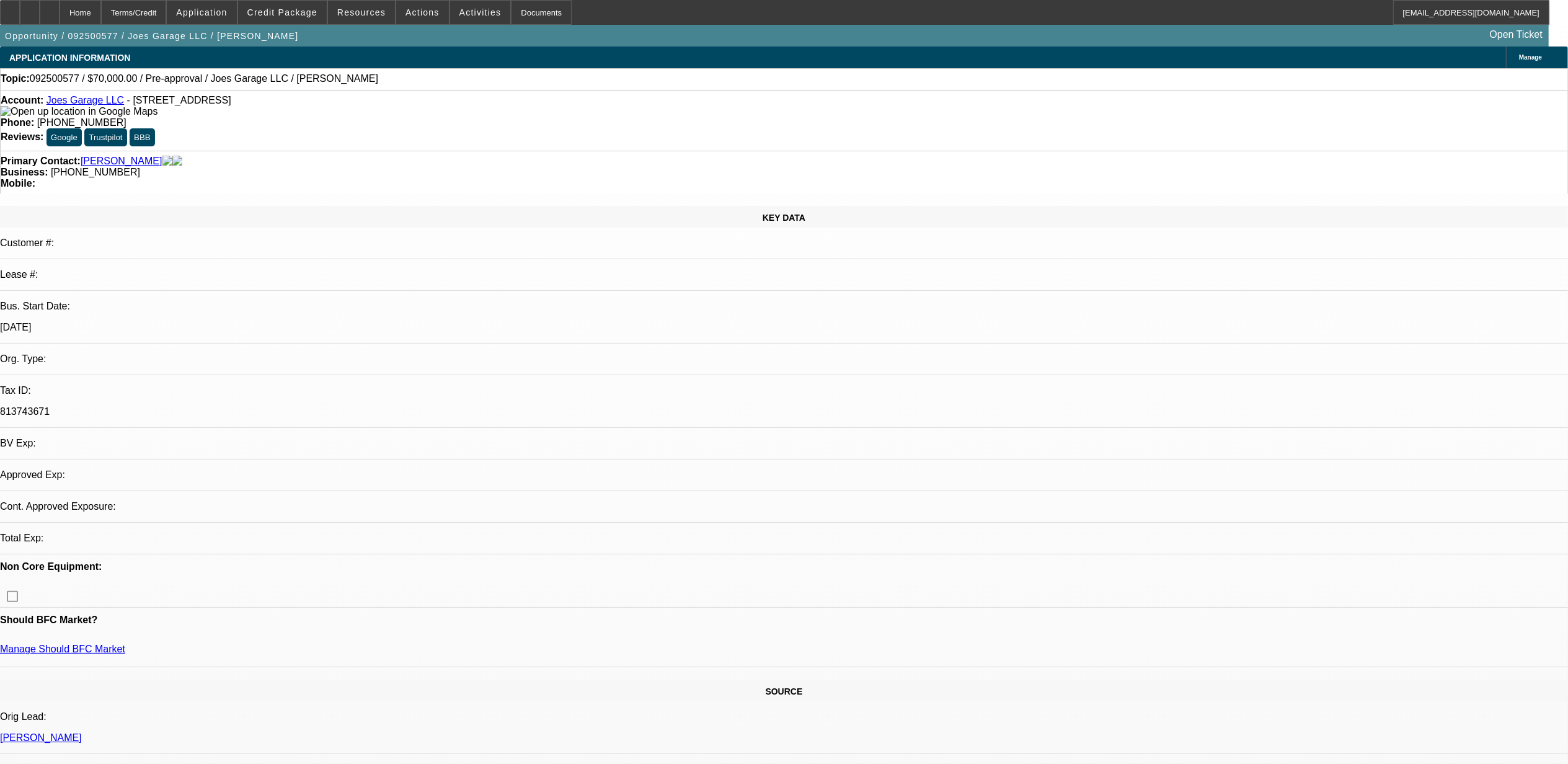
select select "0"
select select "2"
select select "0.1"
select select "1"
select select "2"
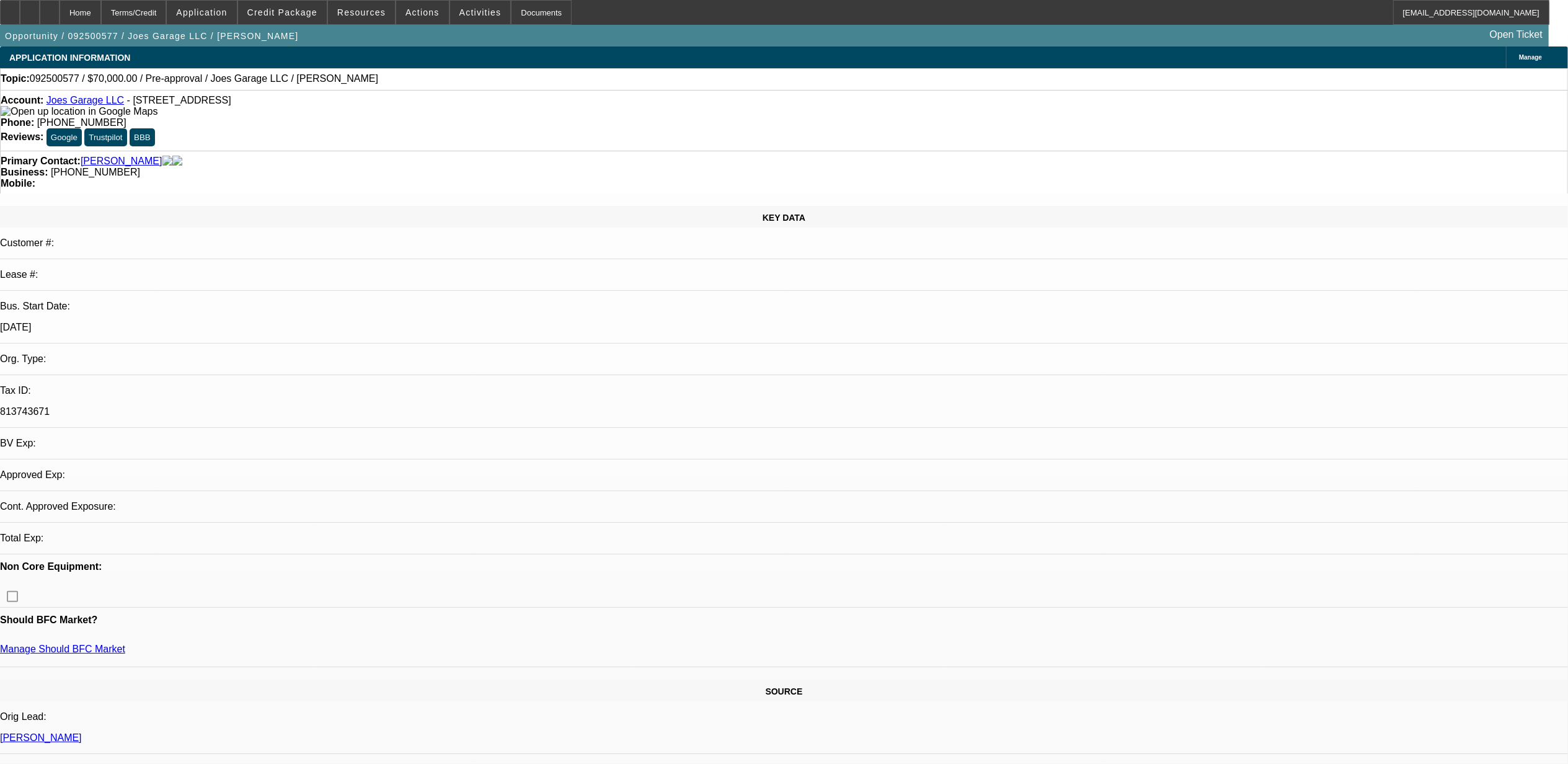
select select "4"
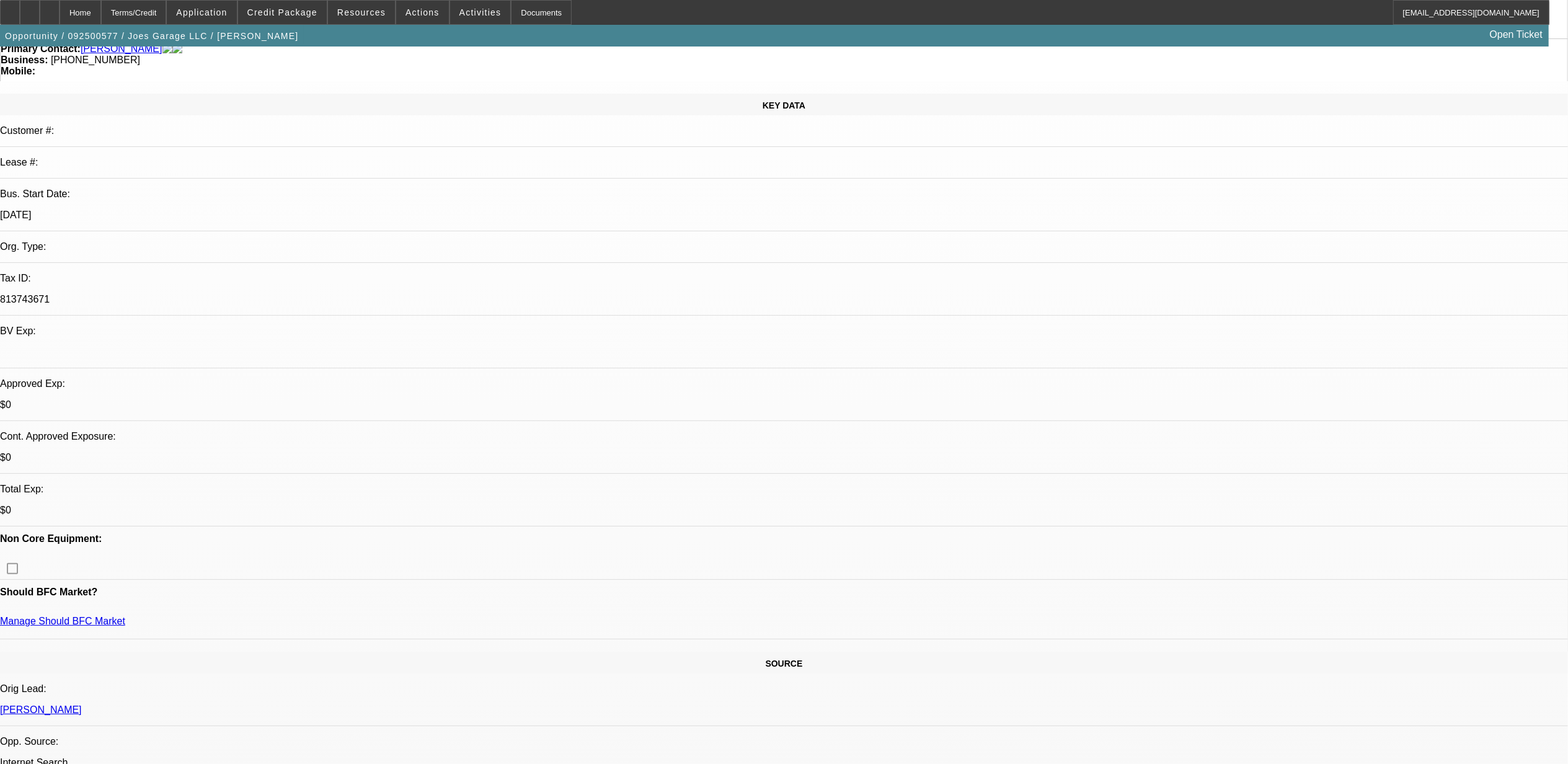
scroll to position [82, 0]
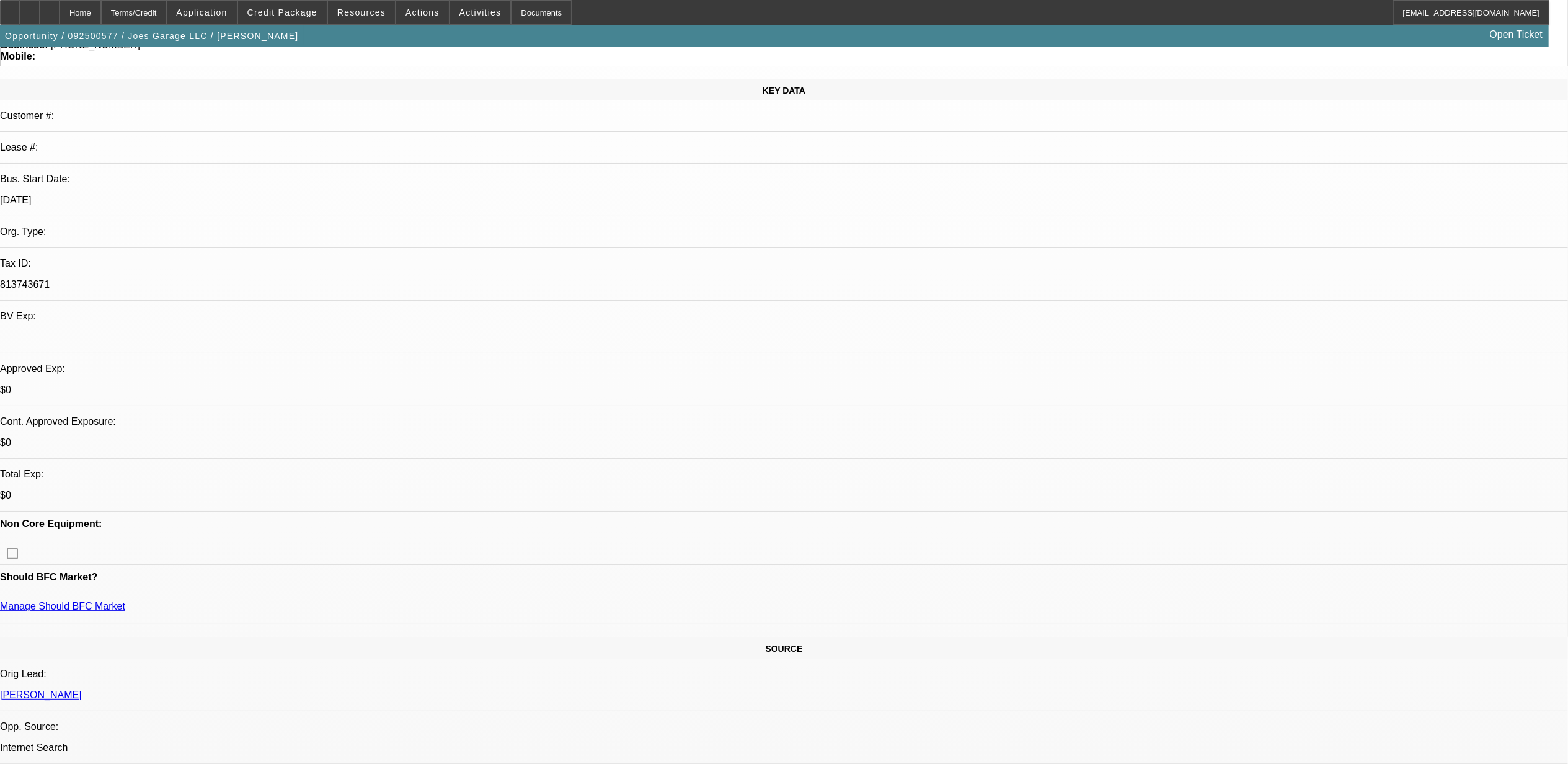
scroll to position [165, 0]
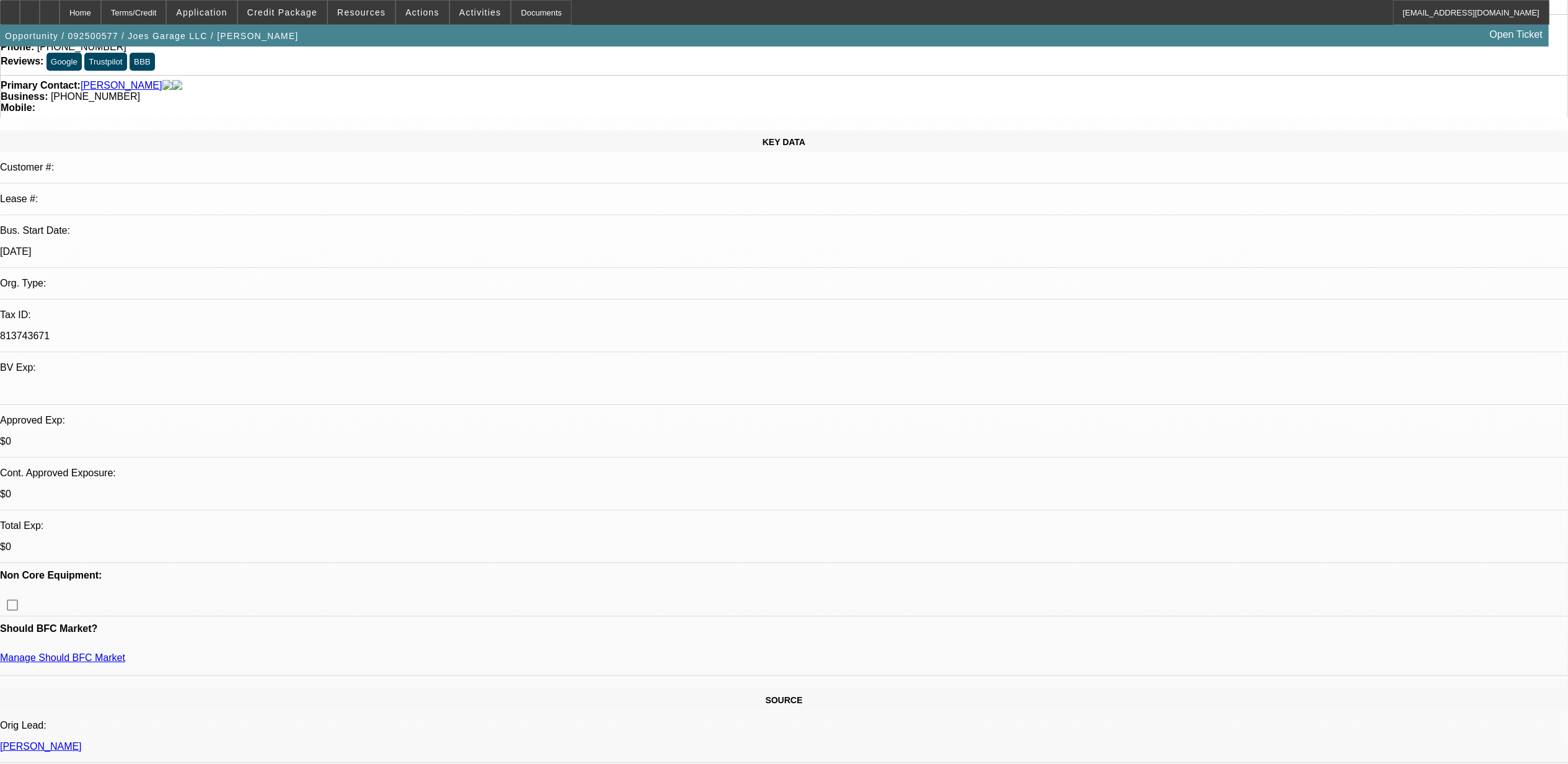
scroll to position [0, 0]
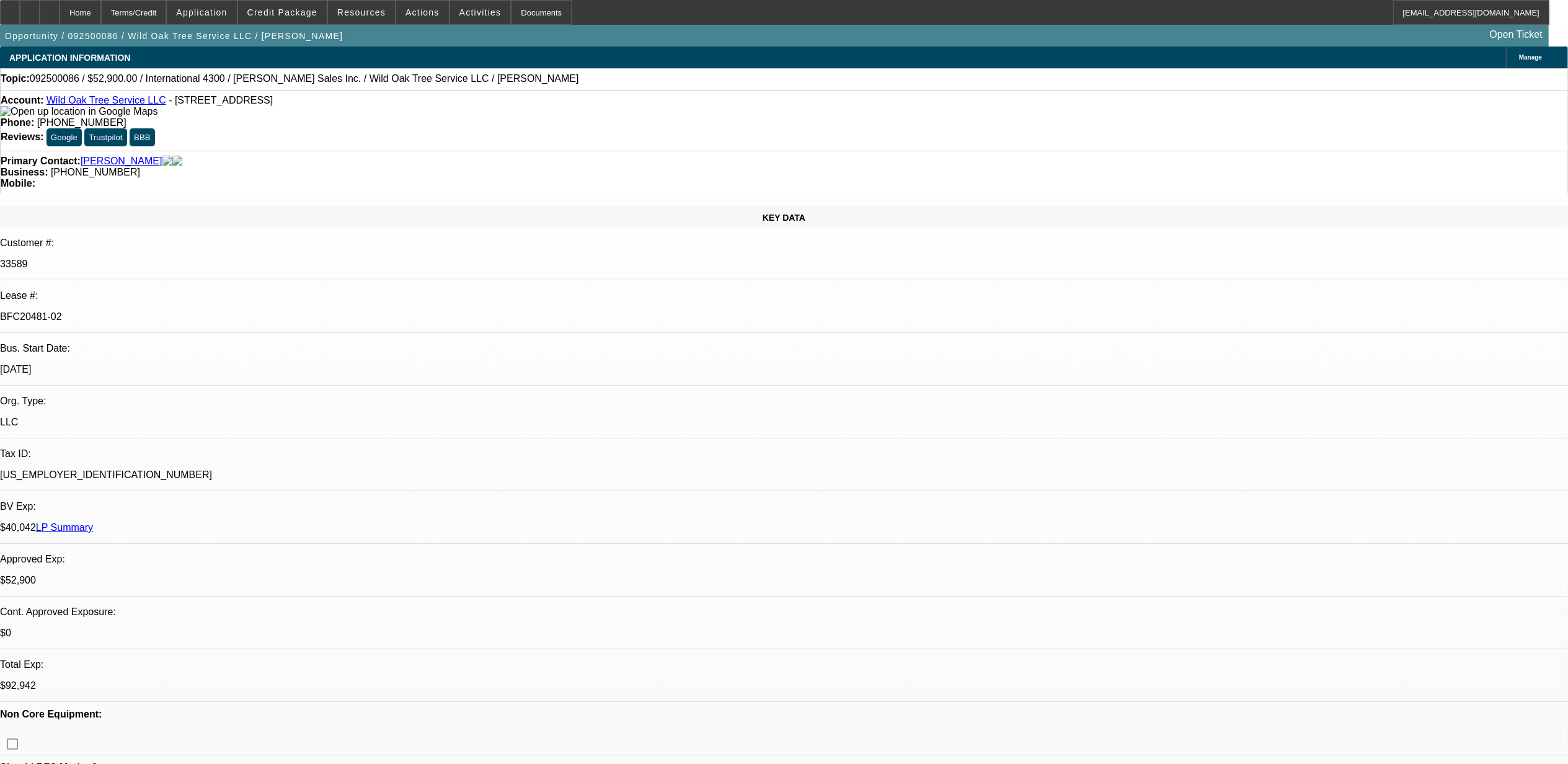
select select "0"
select select "2"
select select "0"
select select "6"
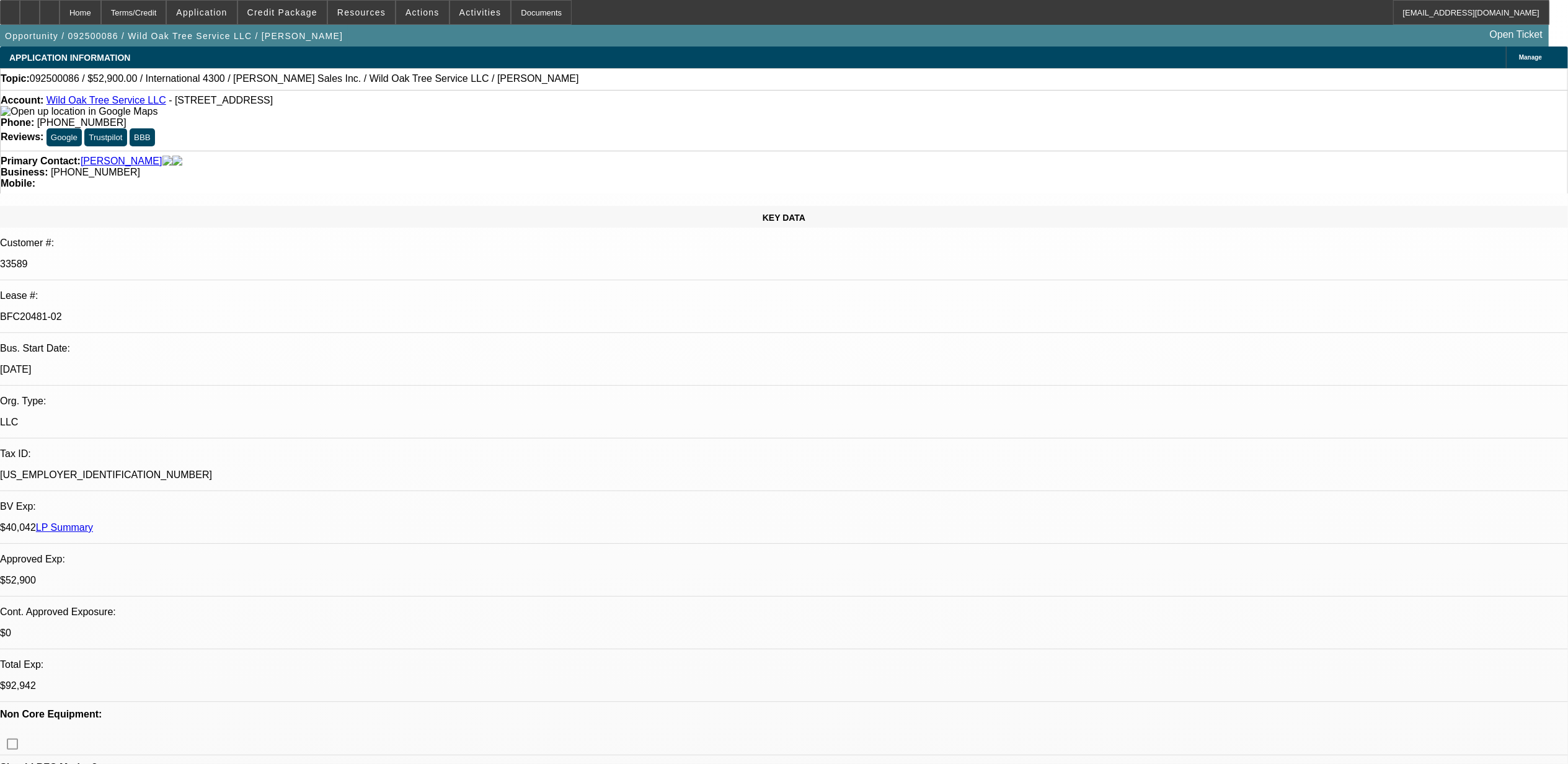
select select "0"
select select "2"
select select "0"
select select "6"
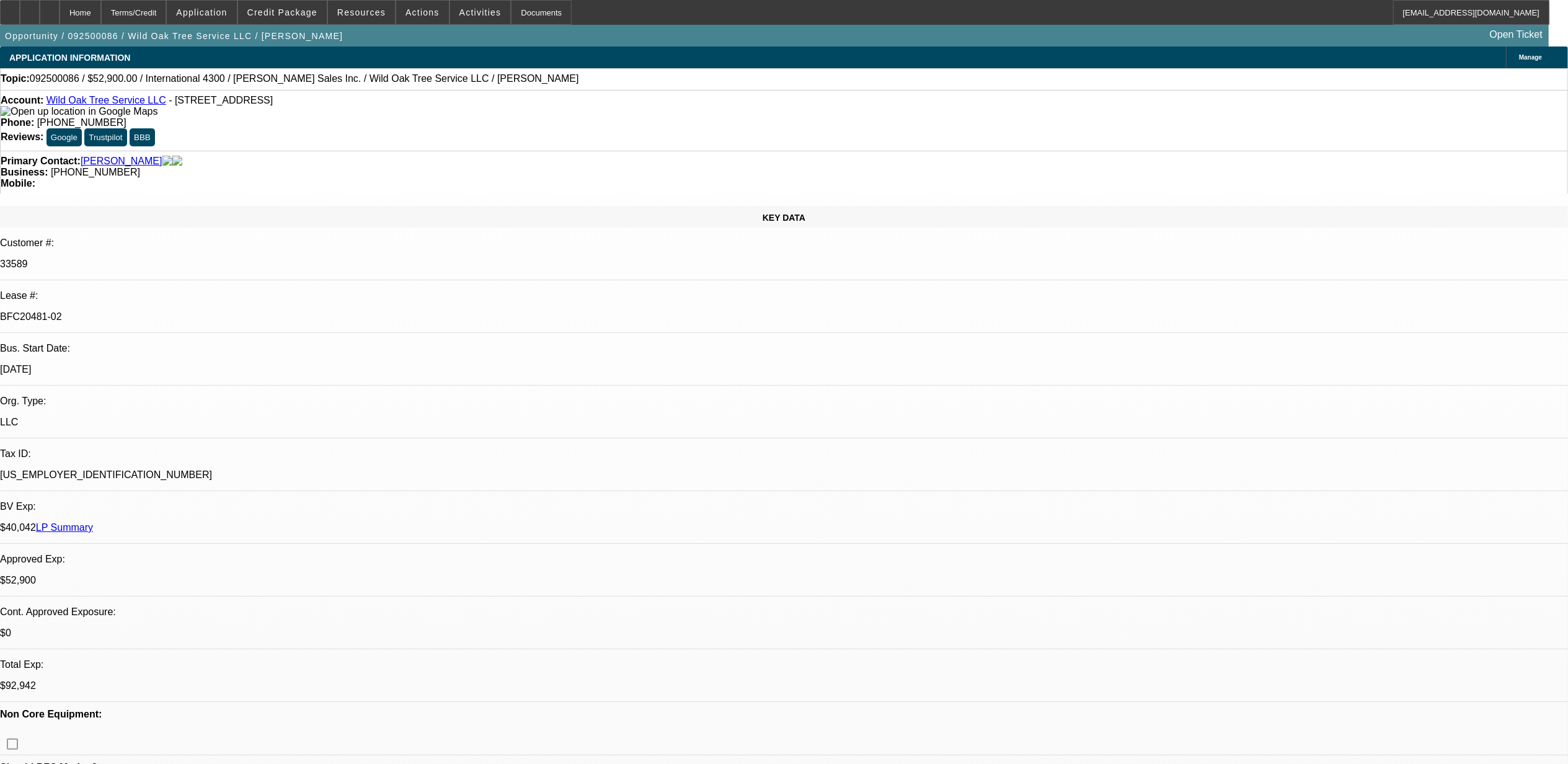
select select "0"
select select "2"
select select "0"
select select "6"
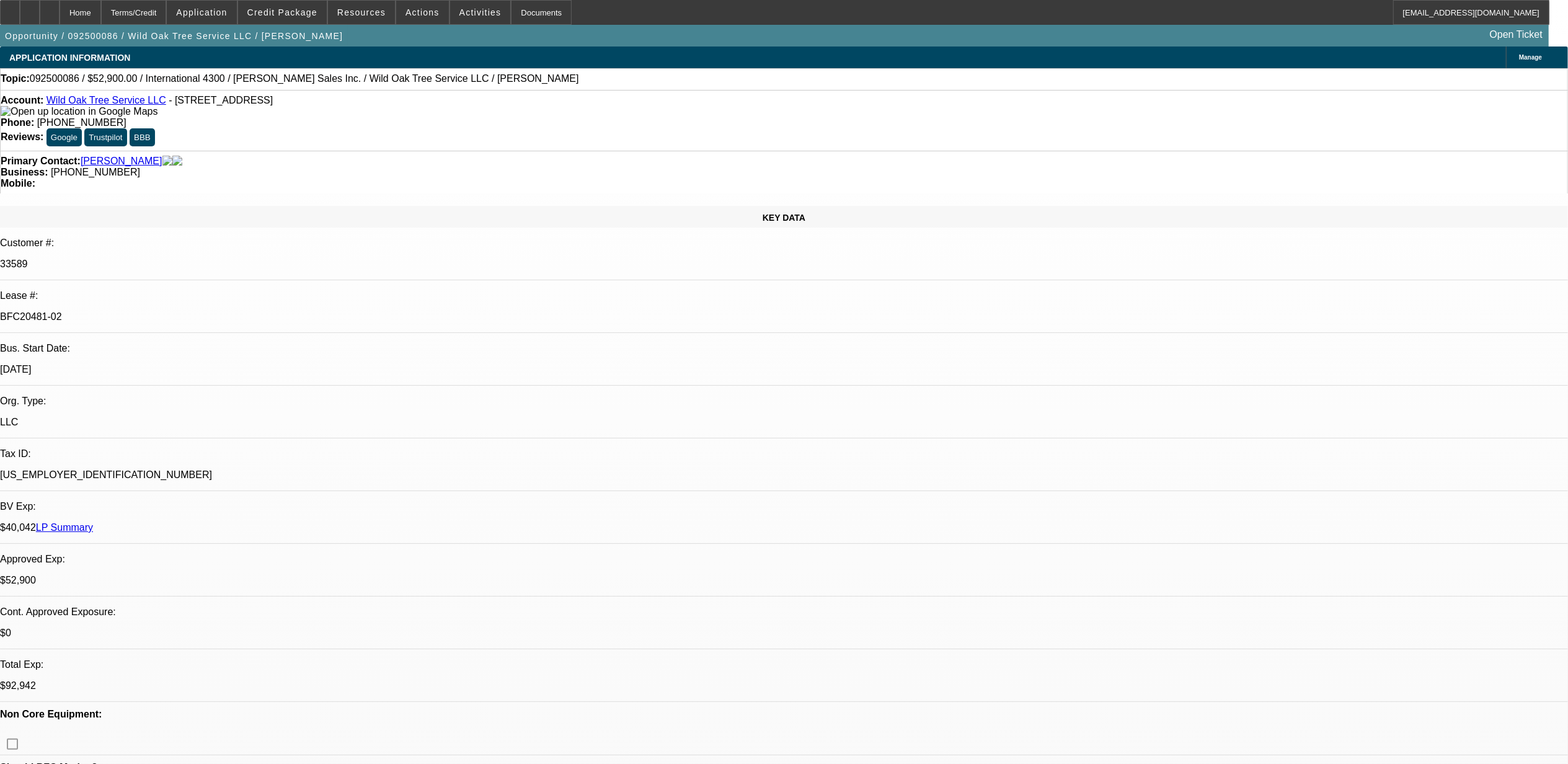
select select "0"
select select "2"
select select "0"
select select "6"
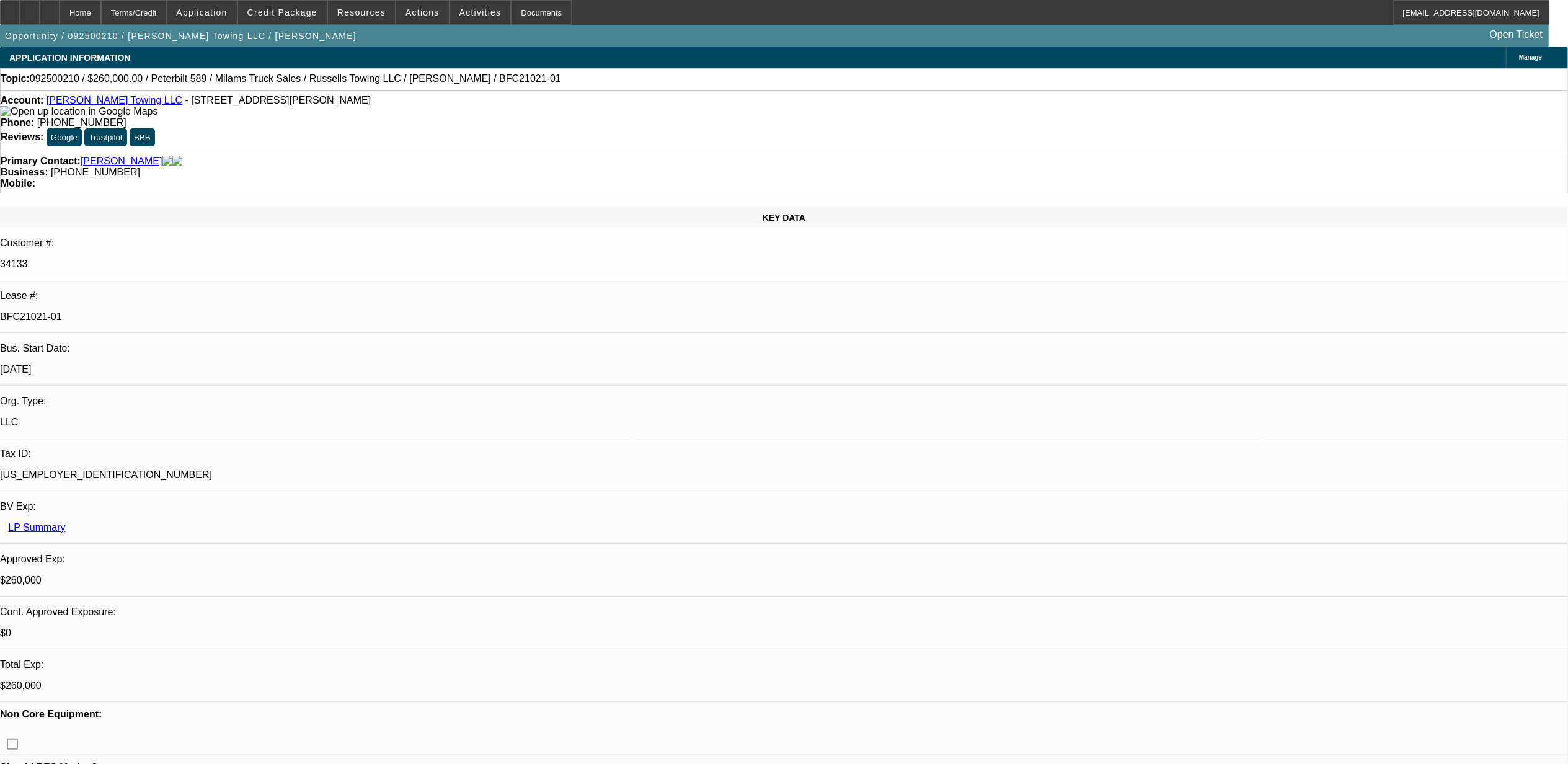
select select "0"
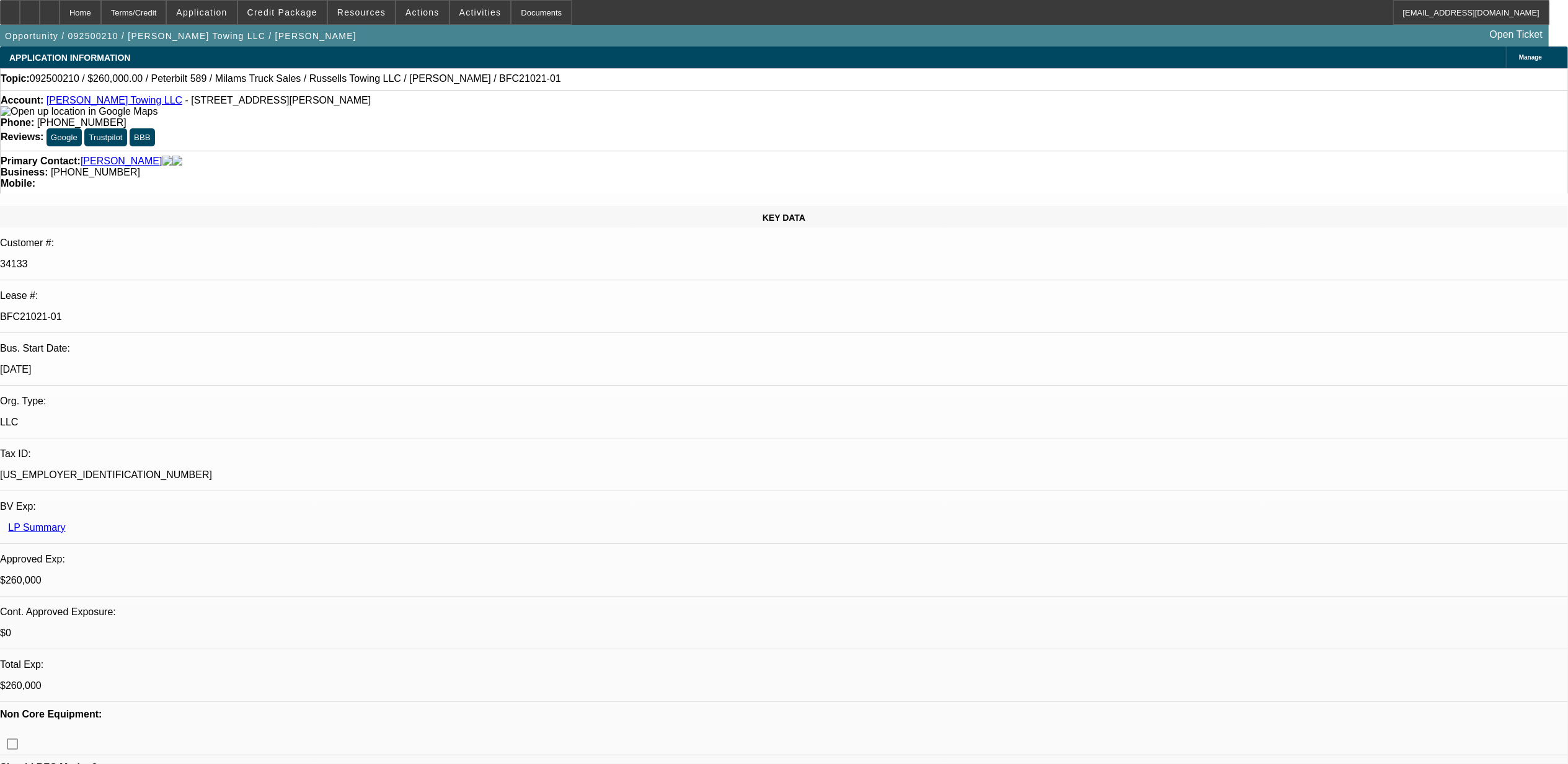
select select "0"
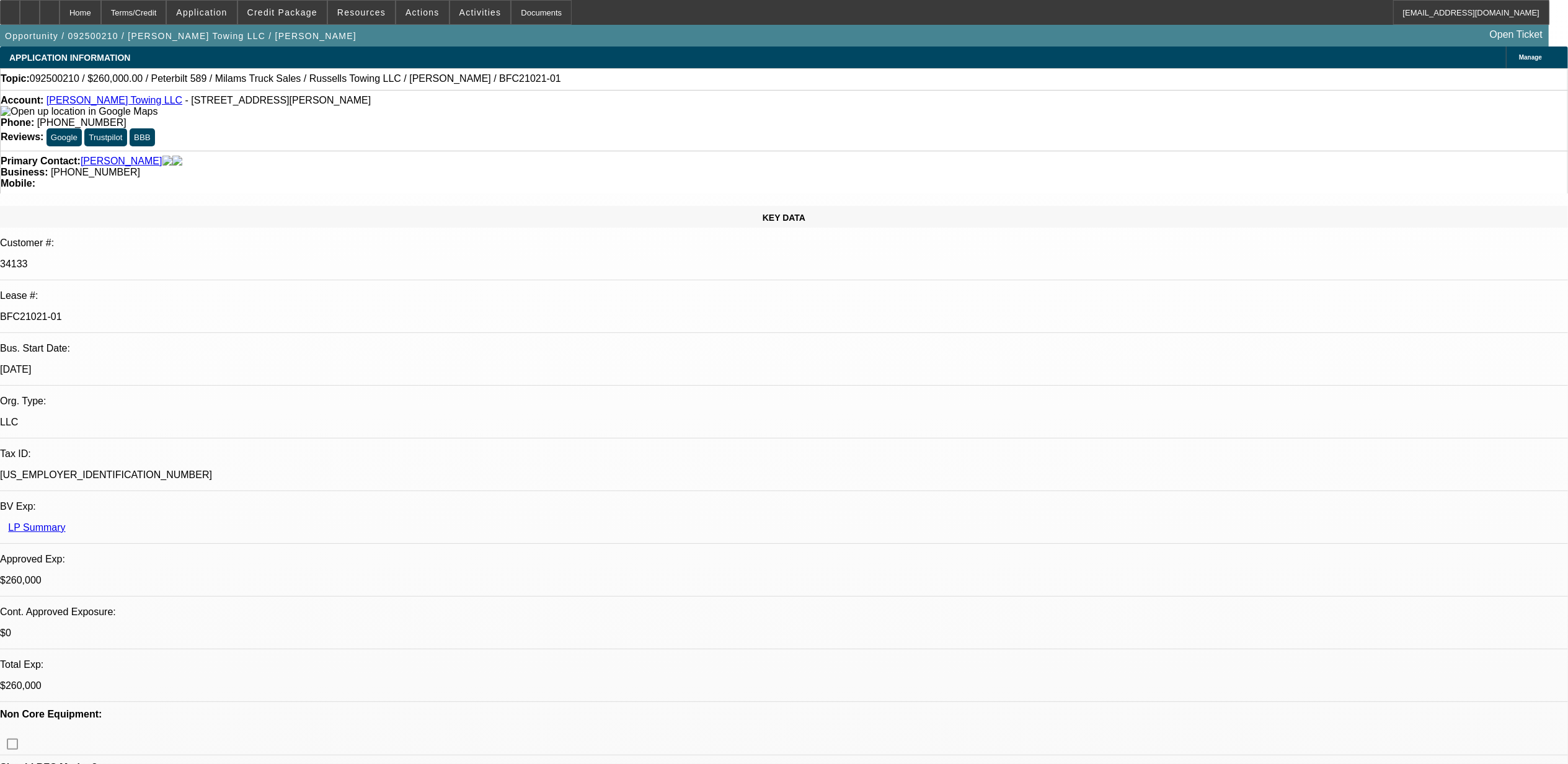
select select "0"
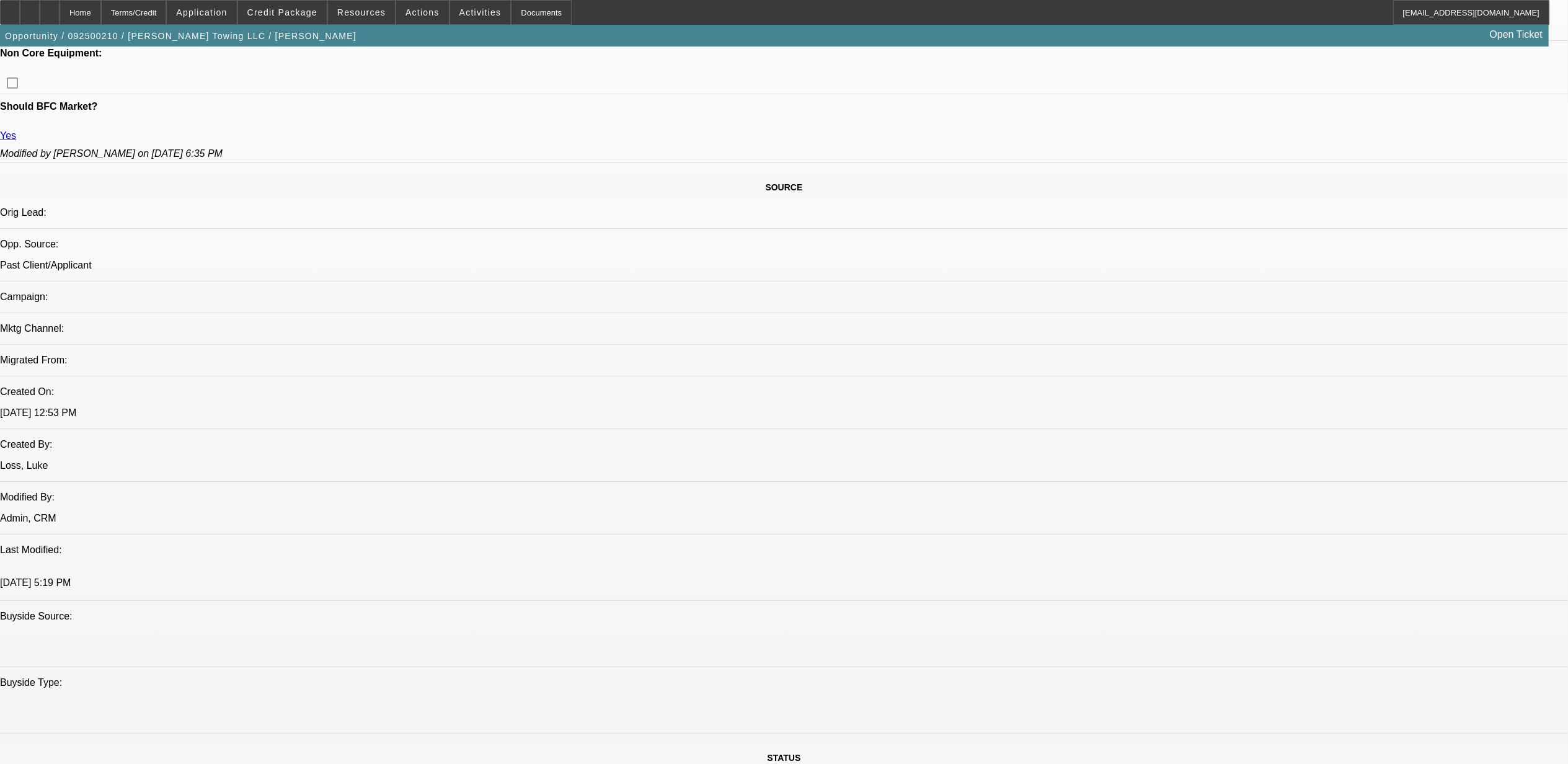
select select "1"
select select "3"
select select "6"
select select "1"
select select "3"
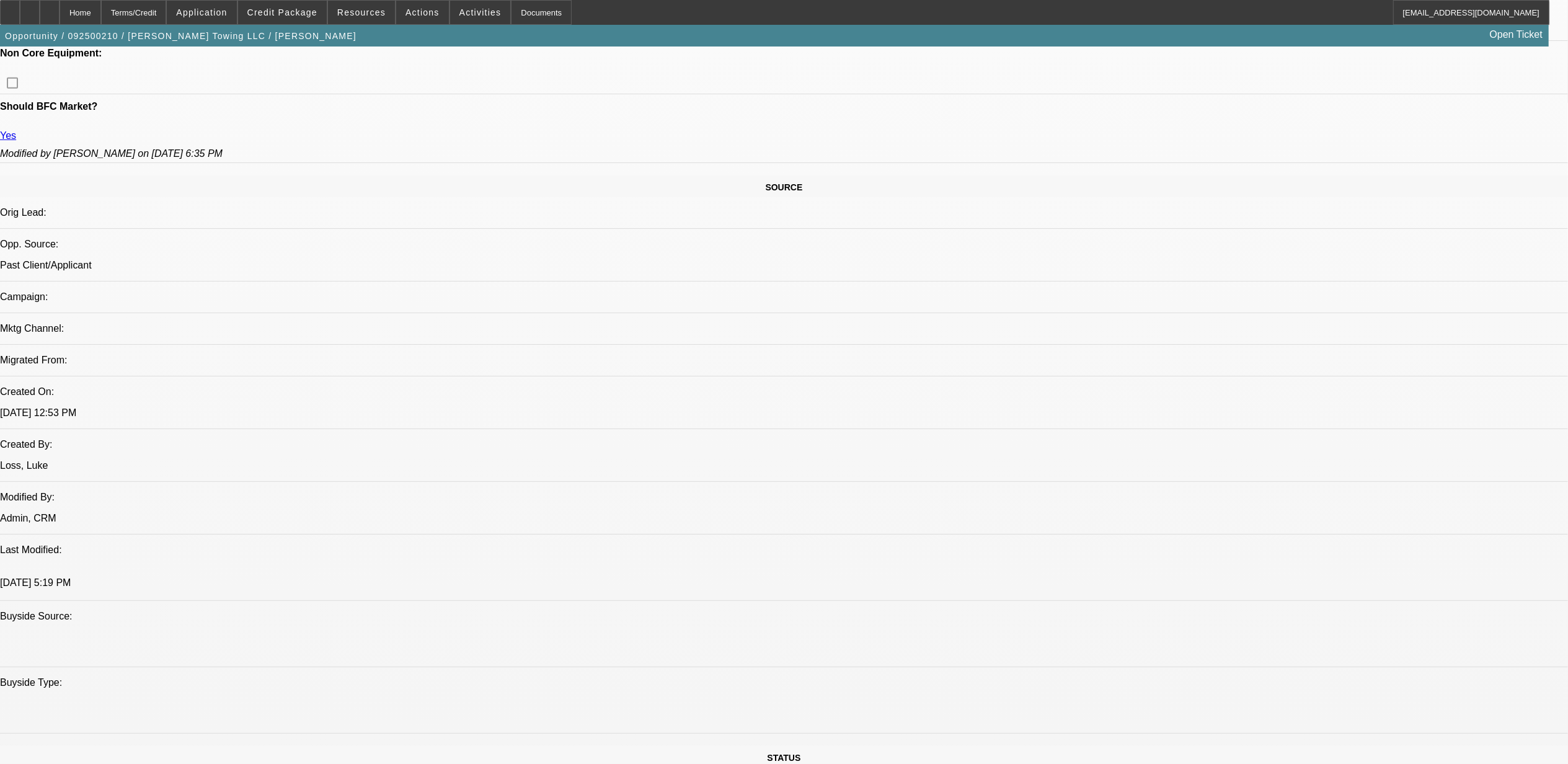
select select "6"
select select "1"
select select "3"
select select "6"
select select "1"
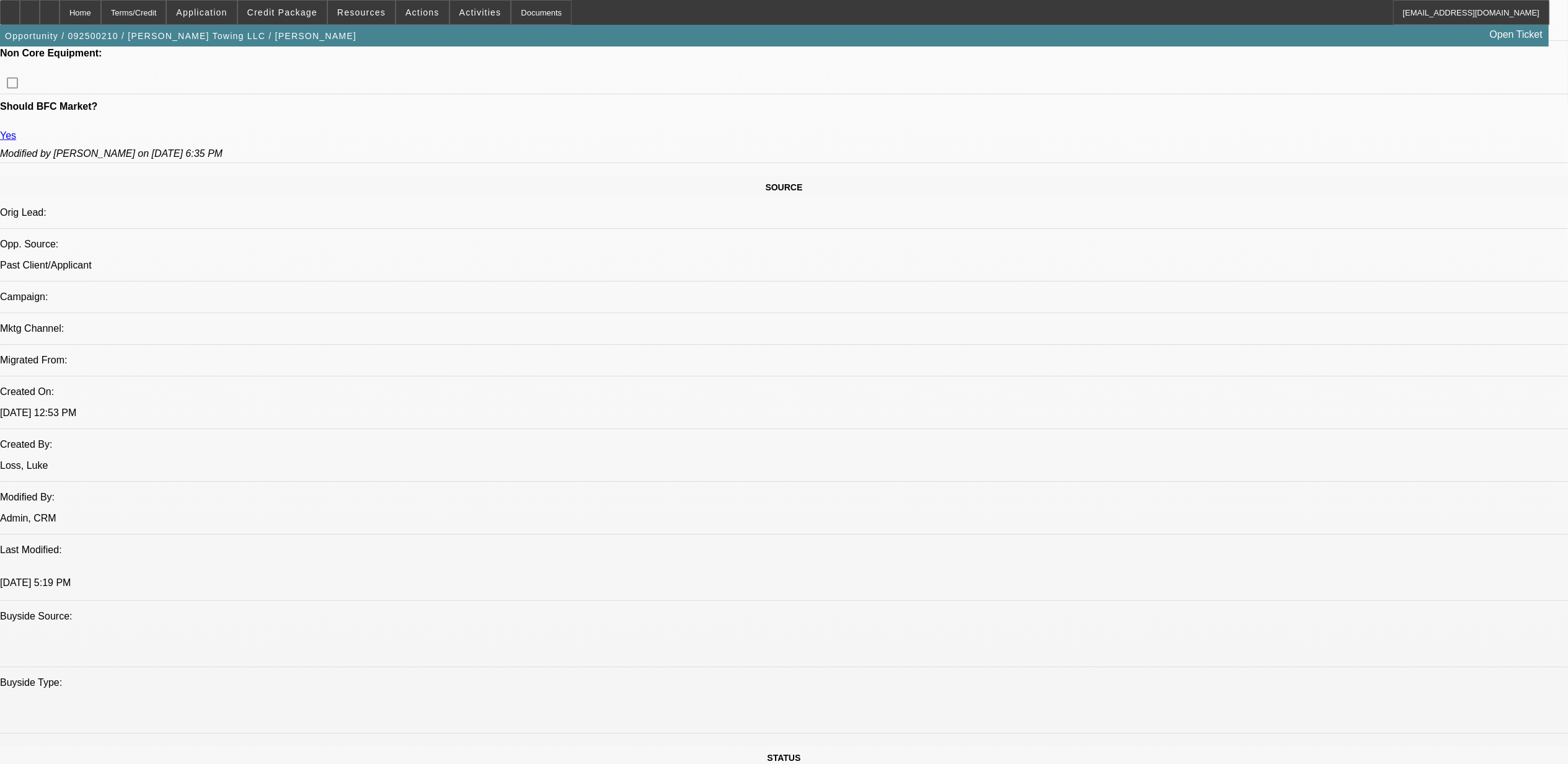
select select "3"
select select "6"
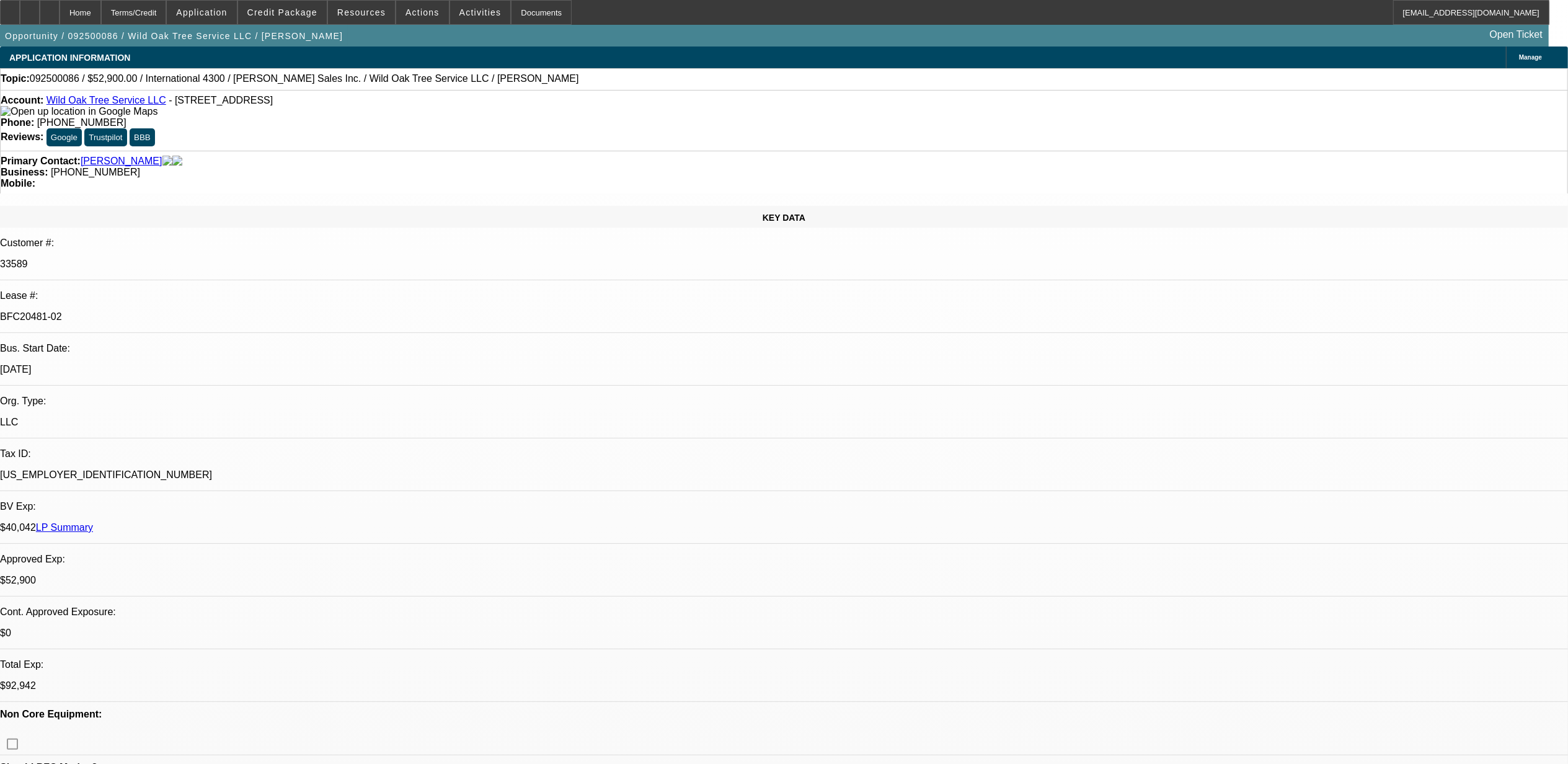
select select "0"
select select "2"
select select "0"
select select "2"
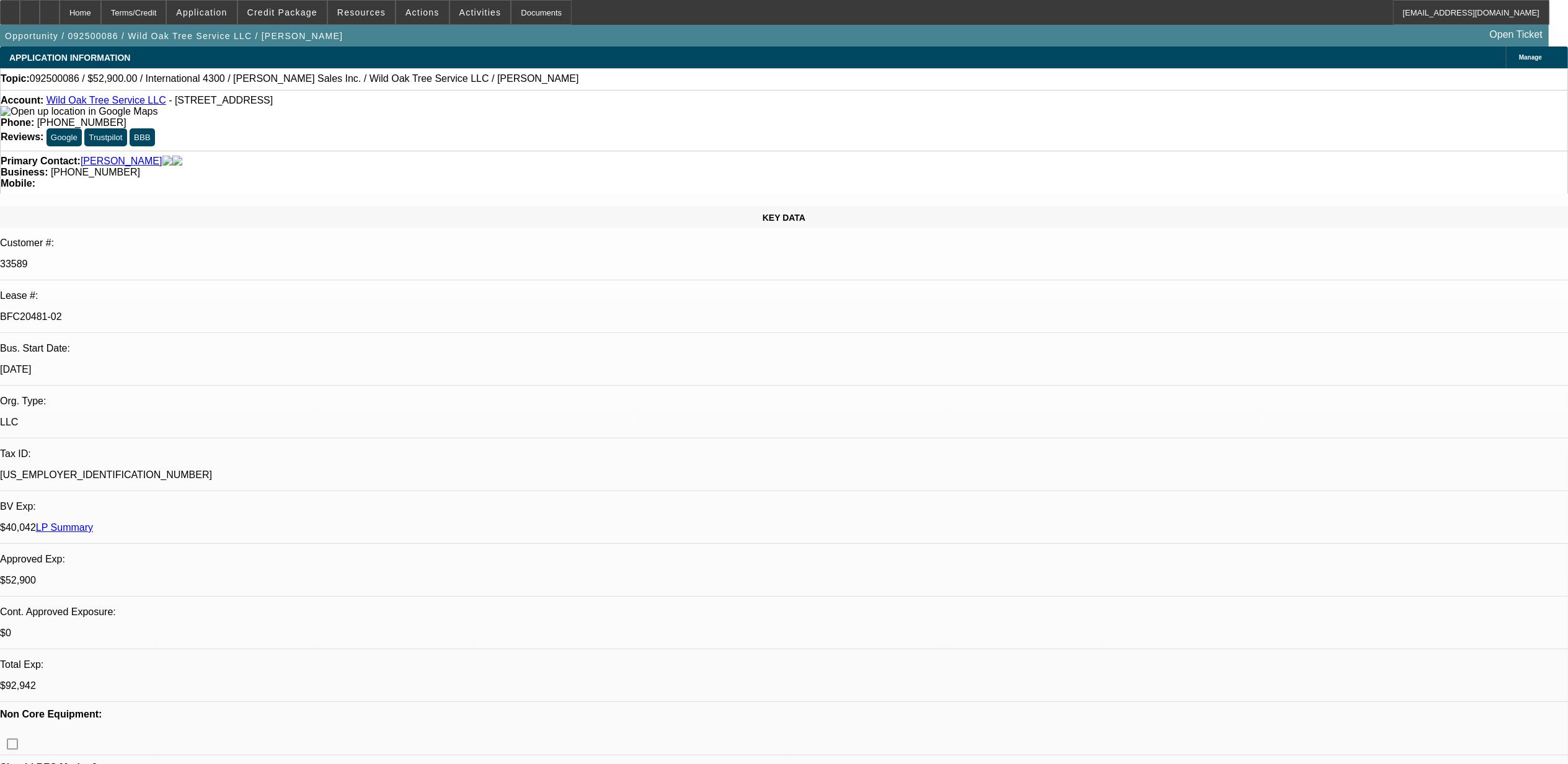
select select "0"
select select "2"
select select "0"
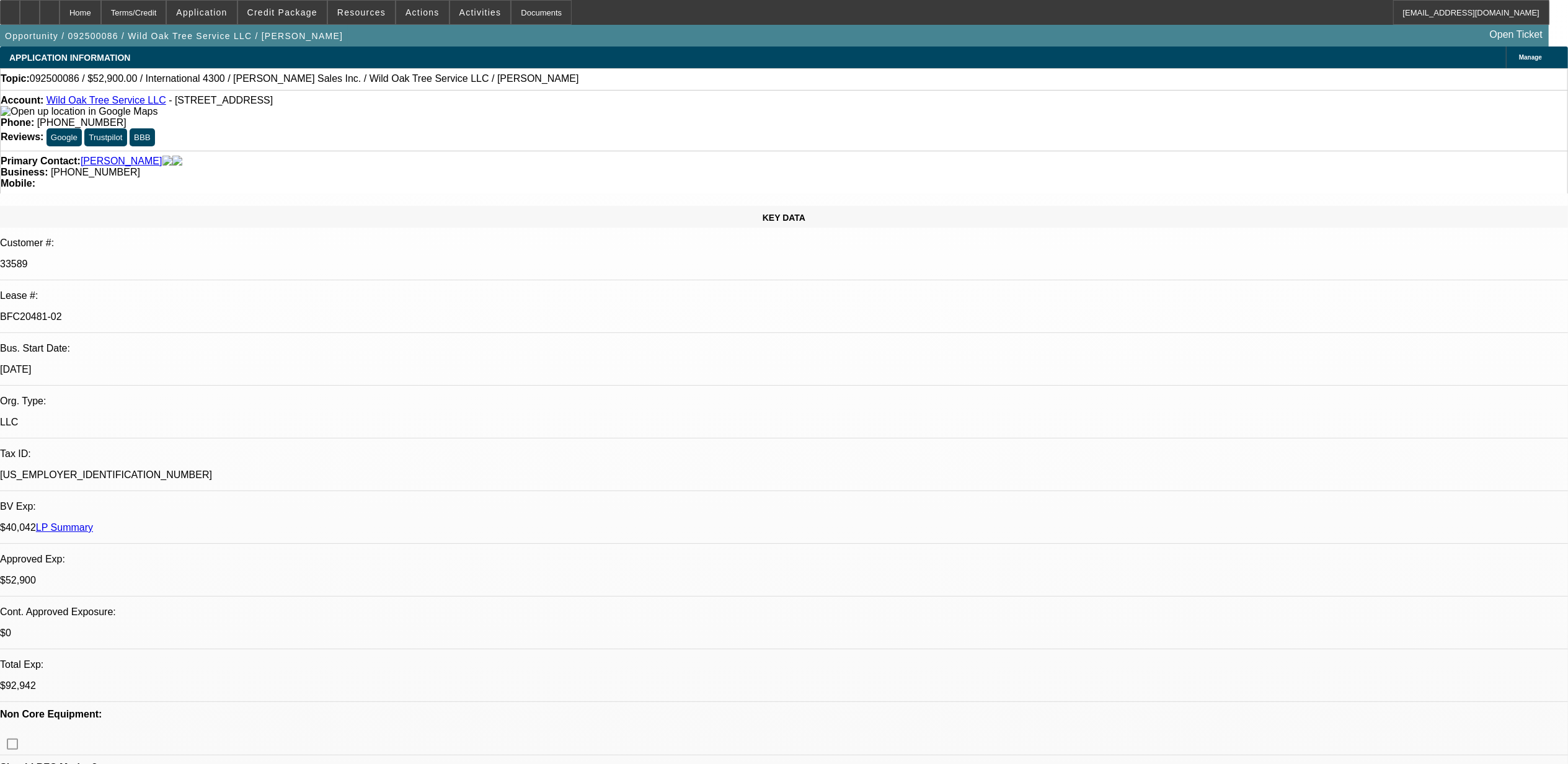
select select "2"
select select "0"
select select "1"
select select "2"
select select "6"
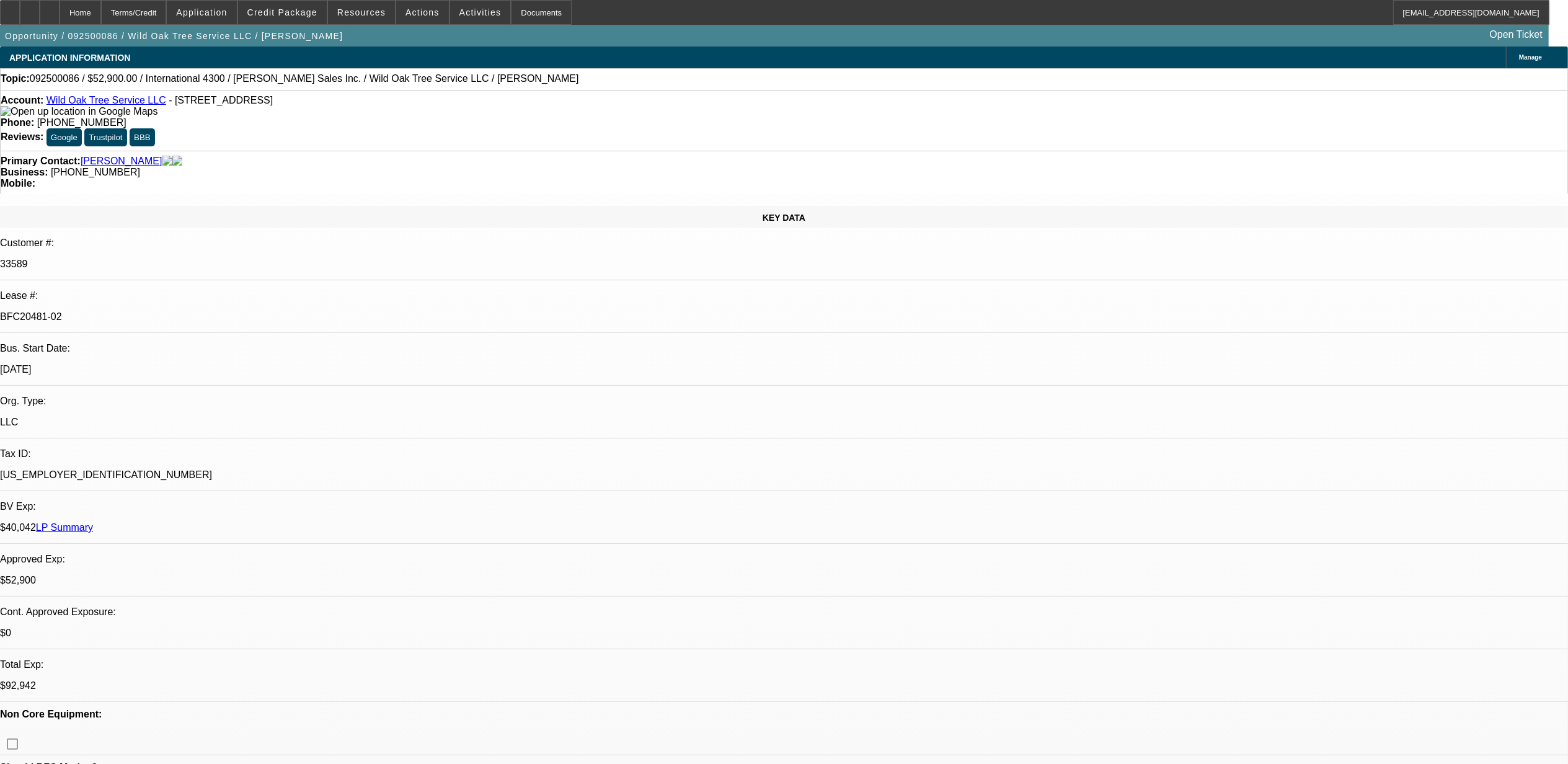
select select "1"
select select "2"
select select "6"
select select "1"
select select "2"
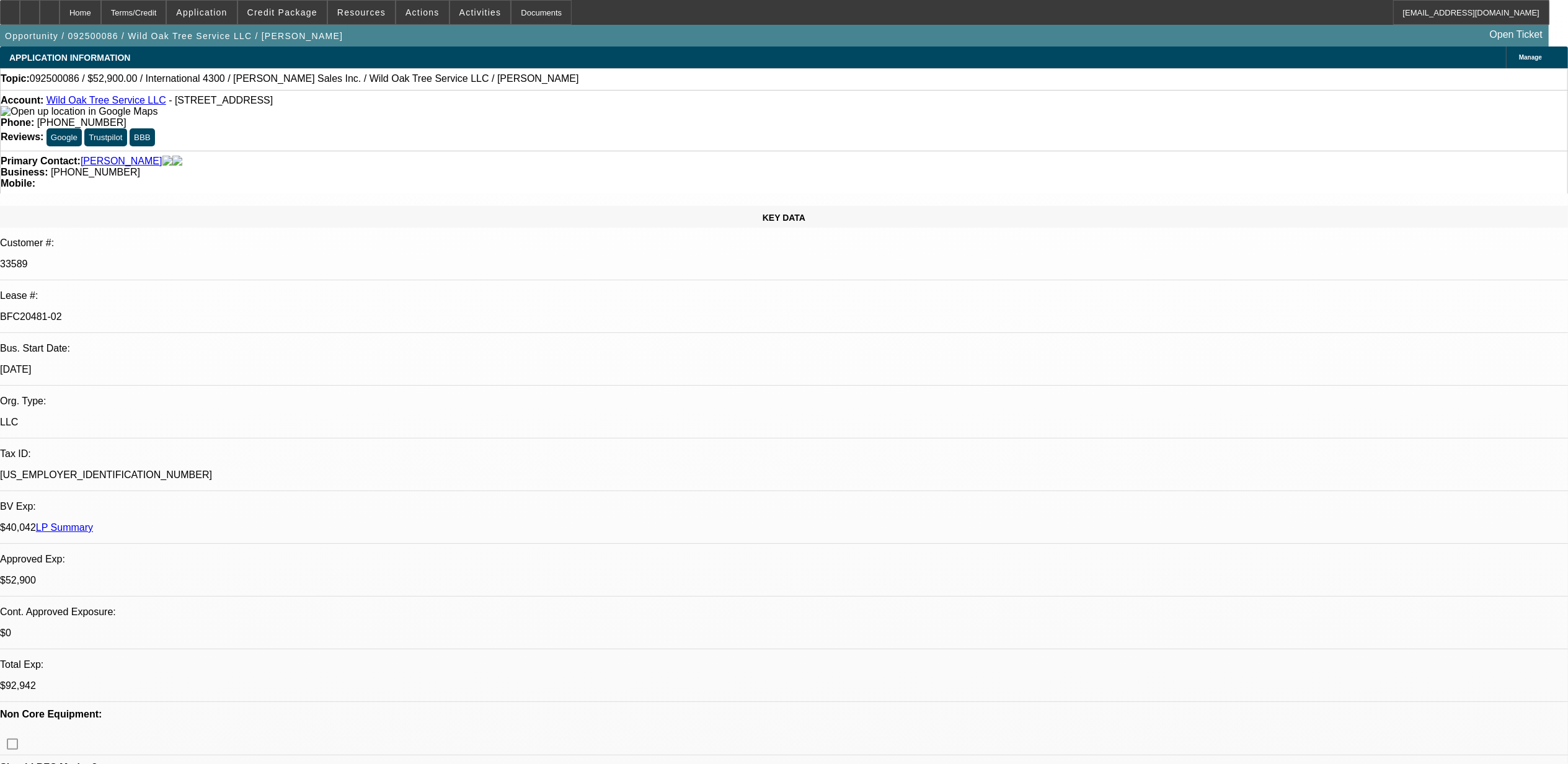
select select "6"
select select "1"
select select "2"
select select "6"
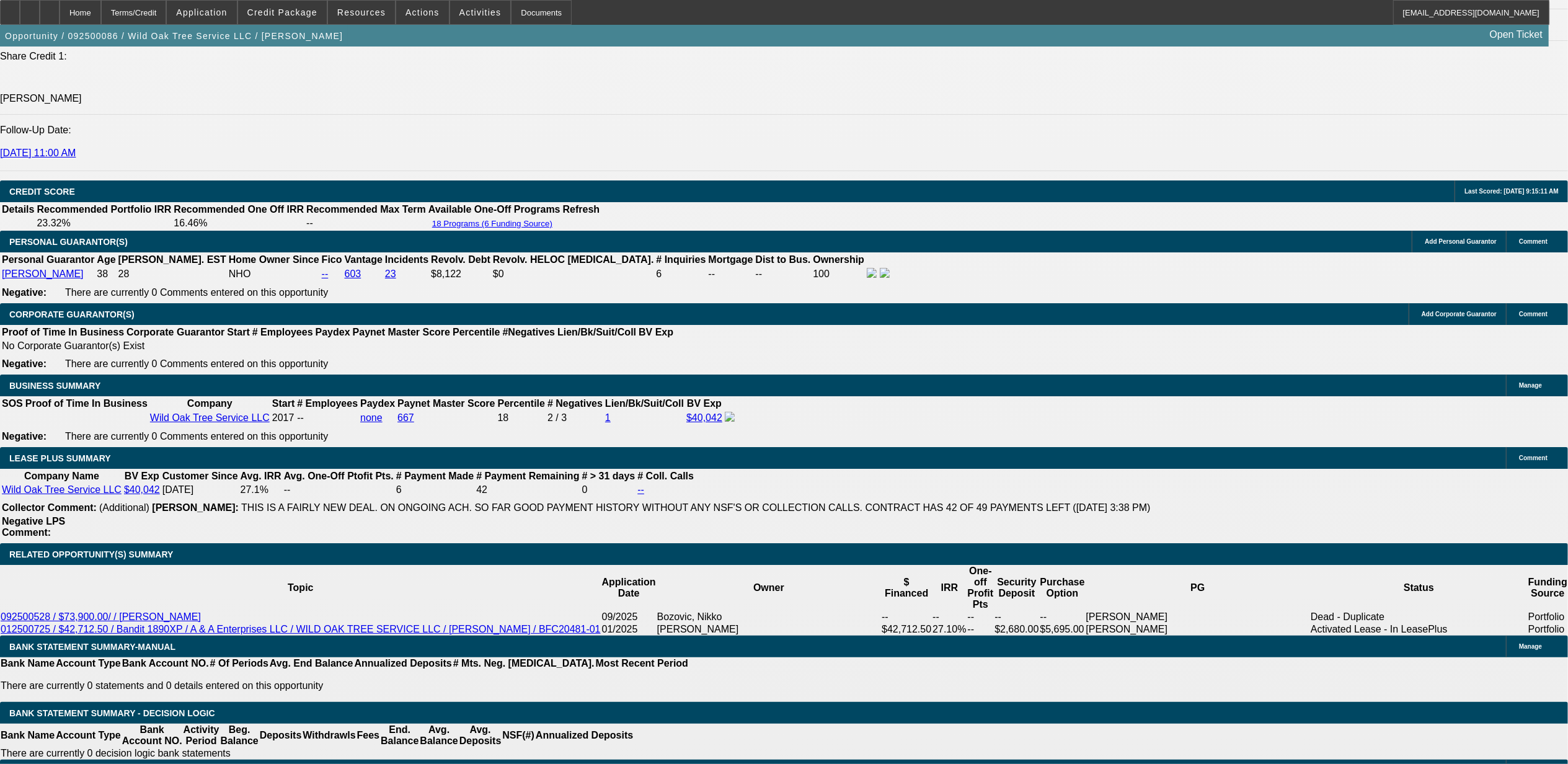
scroll to position [1654, 0]
